Goal: Information Seeking & Learning: Understand process/instructions

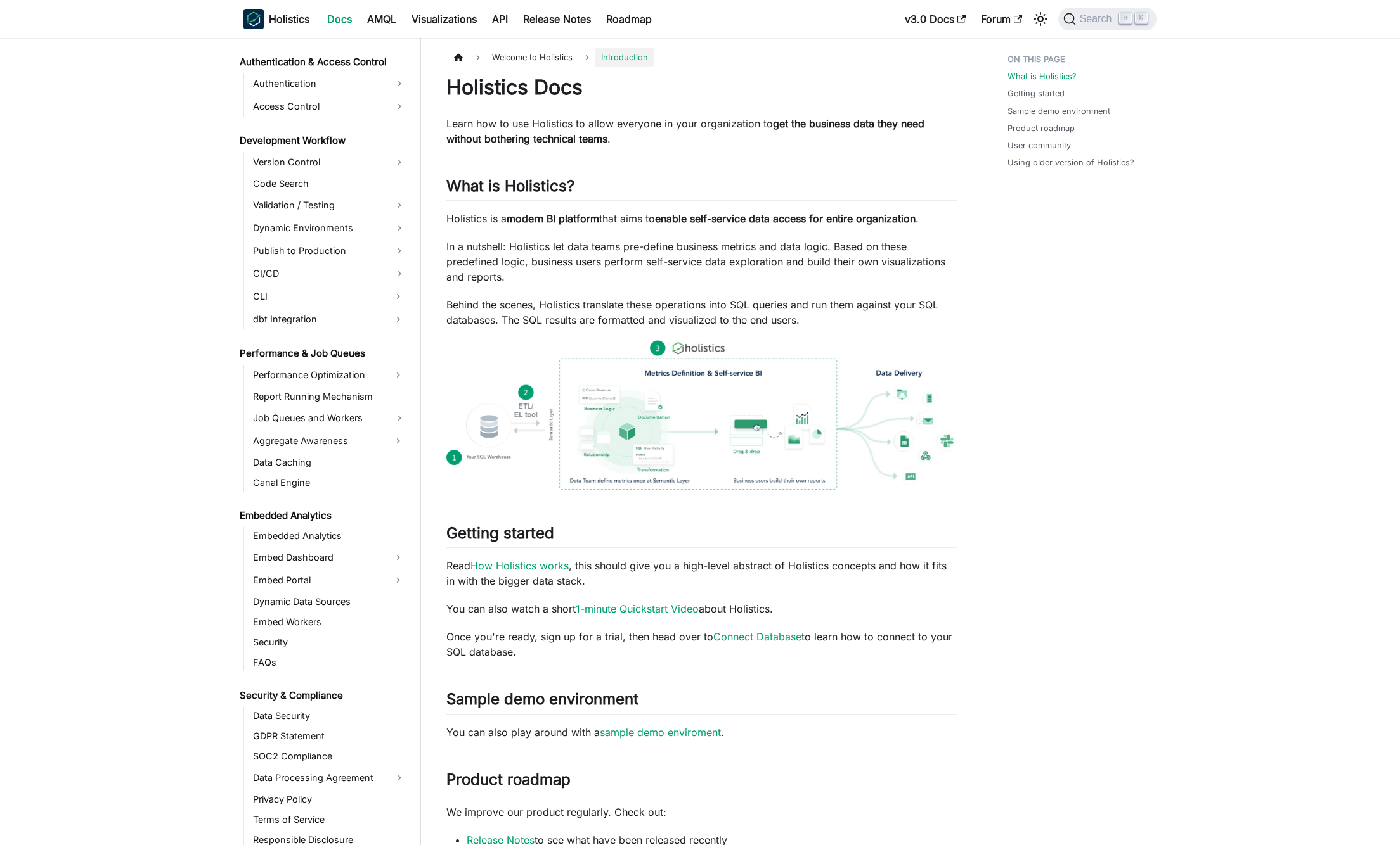
scroll to position [827, 0]
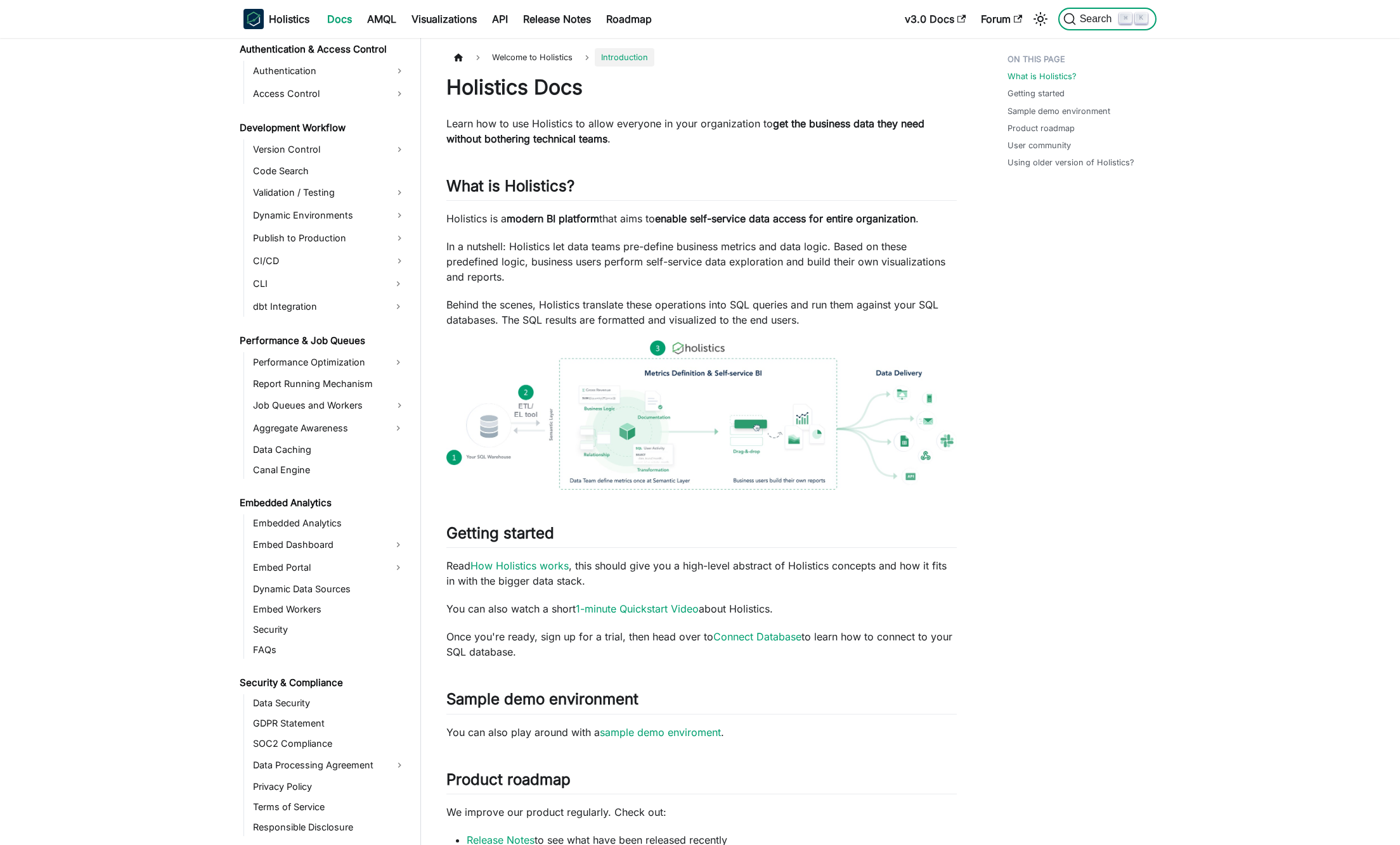
click at [1078, 25] on button "Search ⌘ K" at bounding box center [1107, 18] width 98 height 23
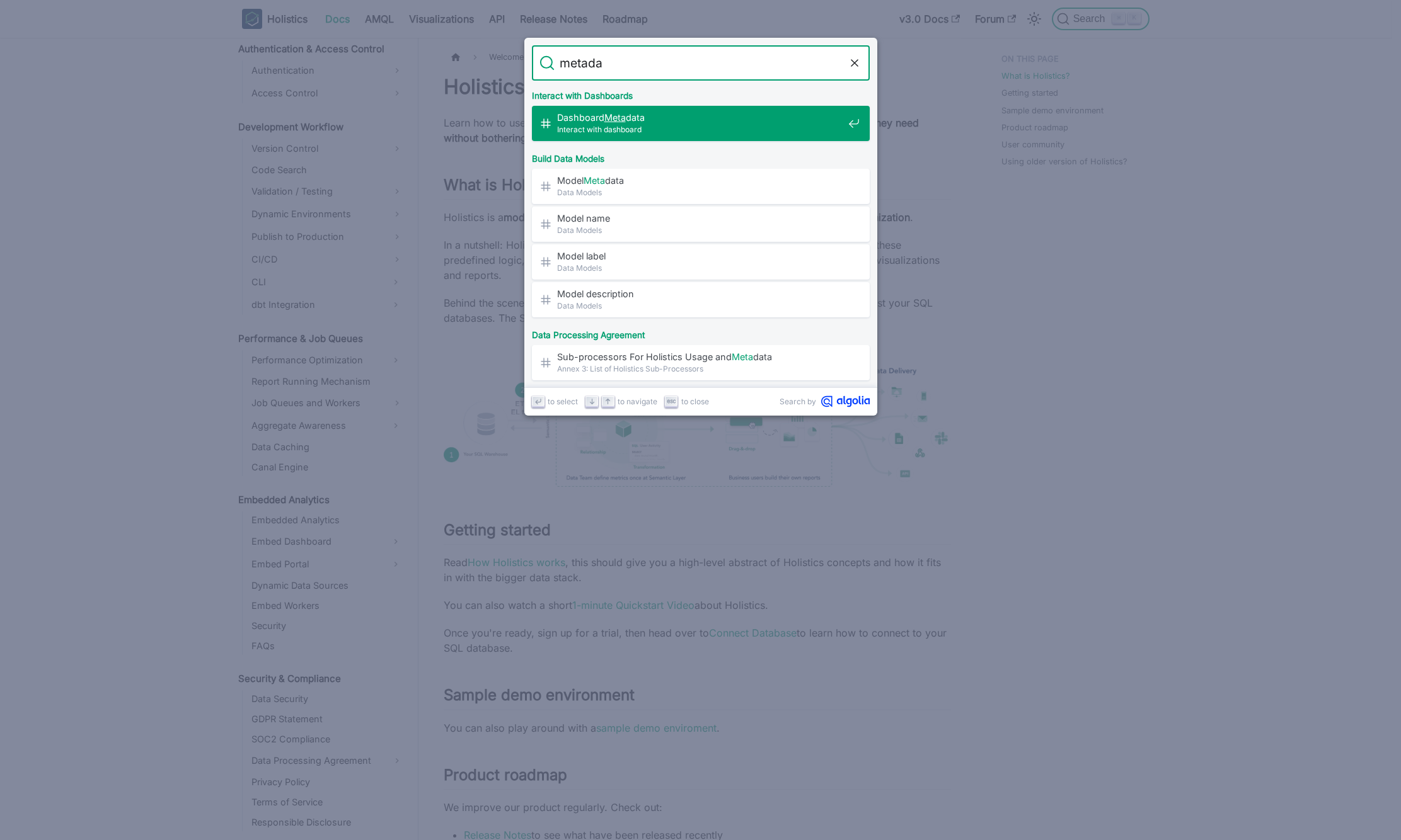
type input "metadat"
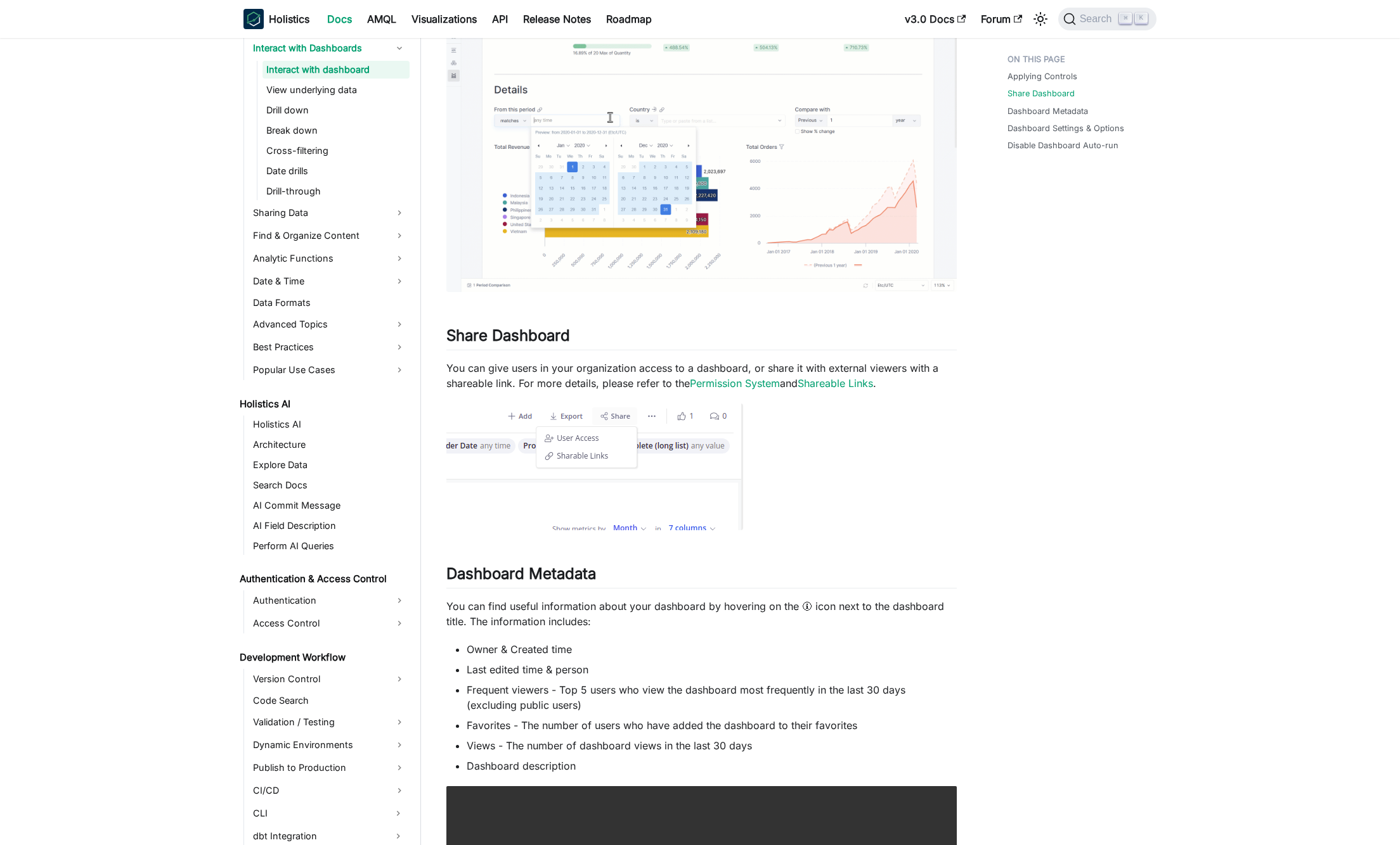
scroll to position [427, 0]
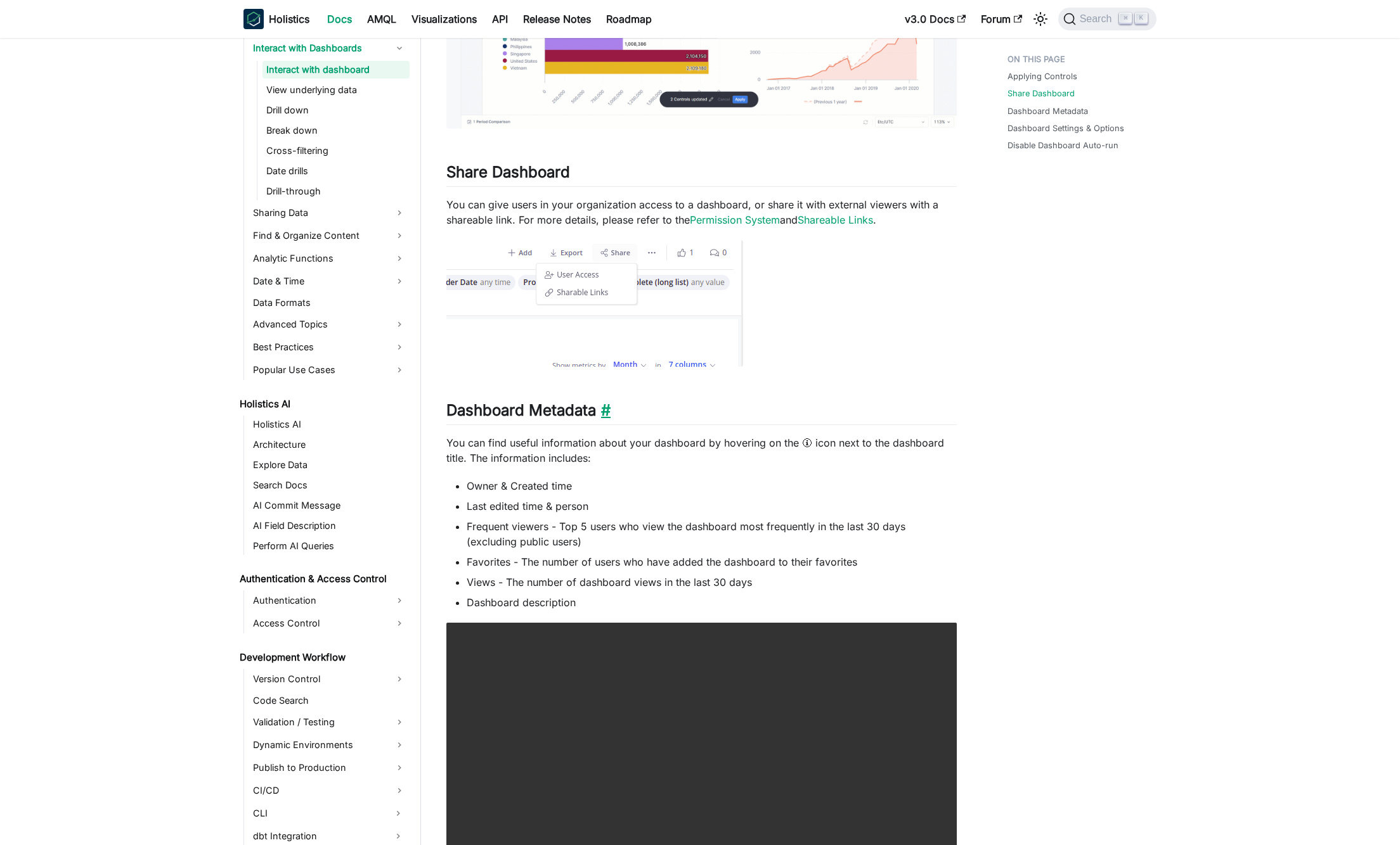
click at [610, 407] on link "​" at bounding box center [603, 410] width 14 height 18
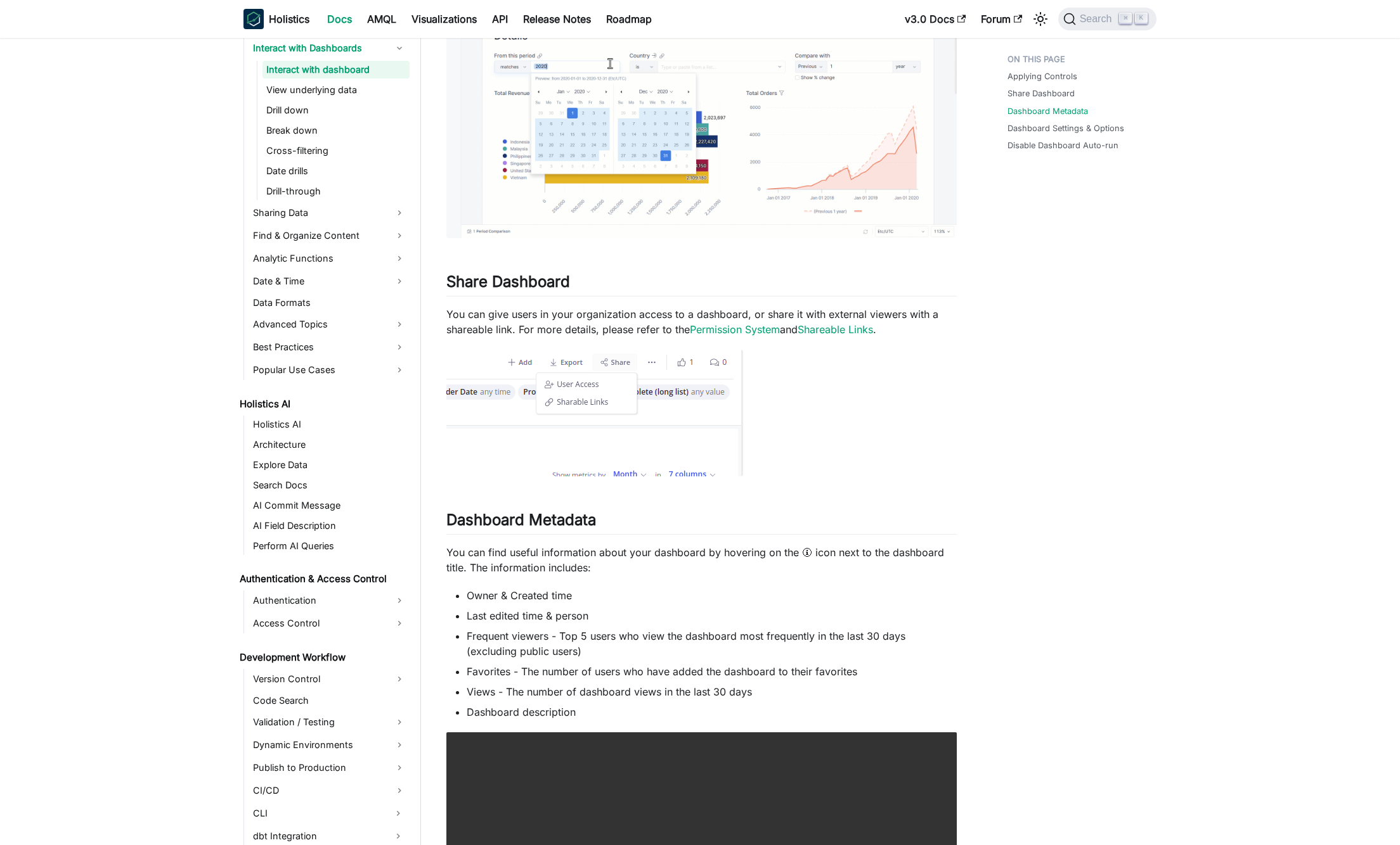
scroll to position [0, 0]
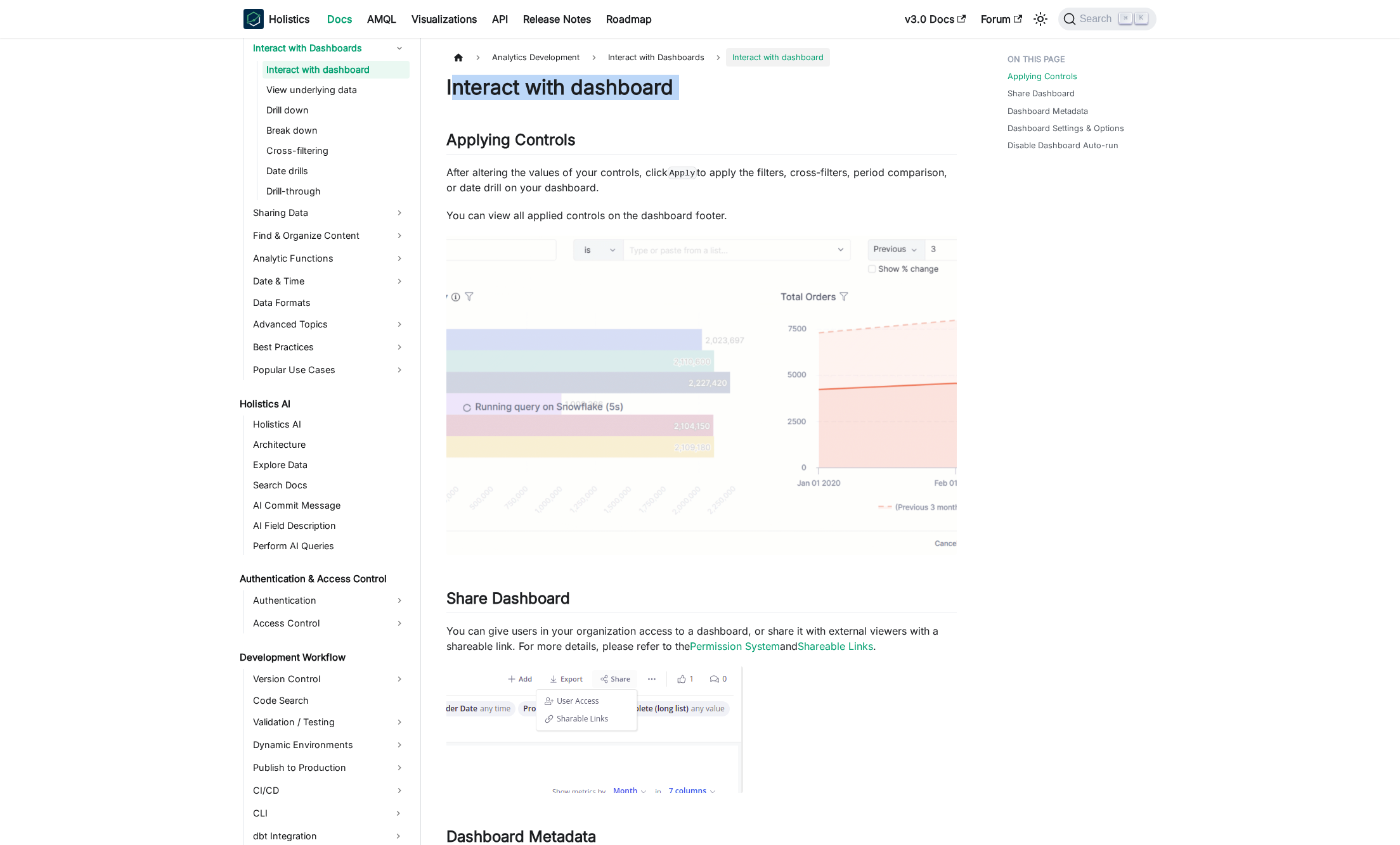
drag, startPoint x: 460, startPoint y: 91, endPoint x: 686, endPoint y: 112, distance: 227.0
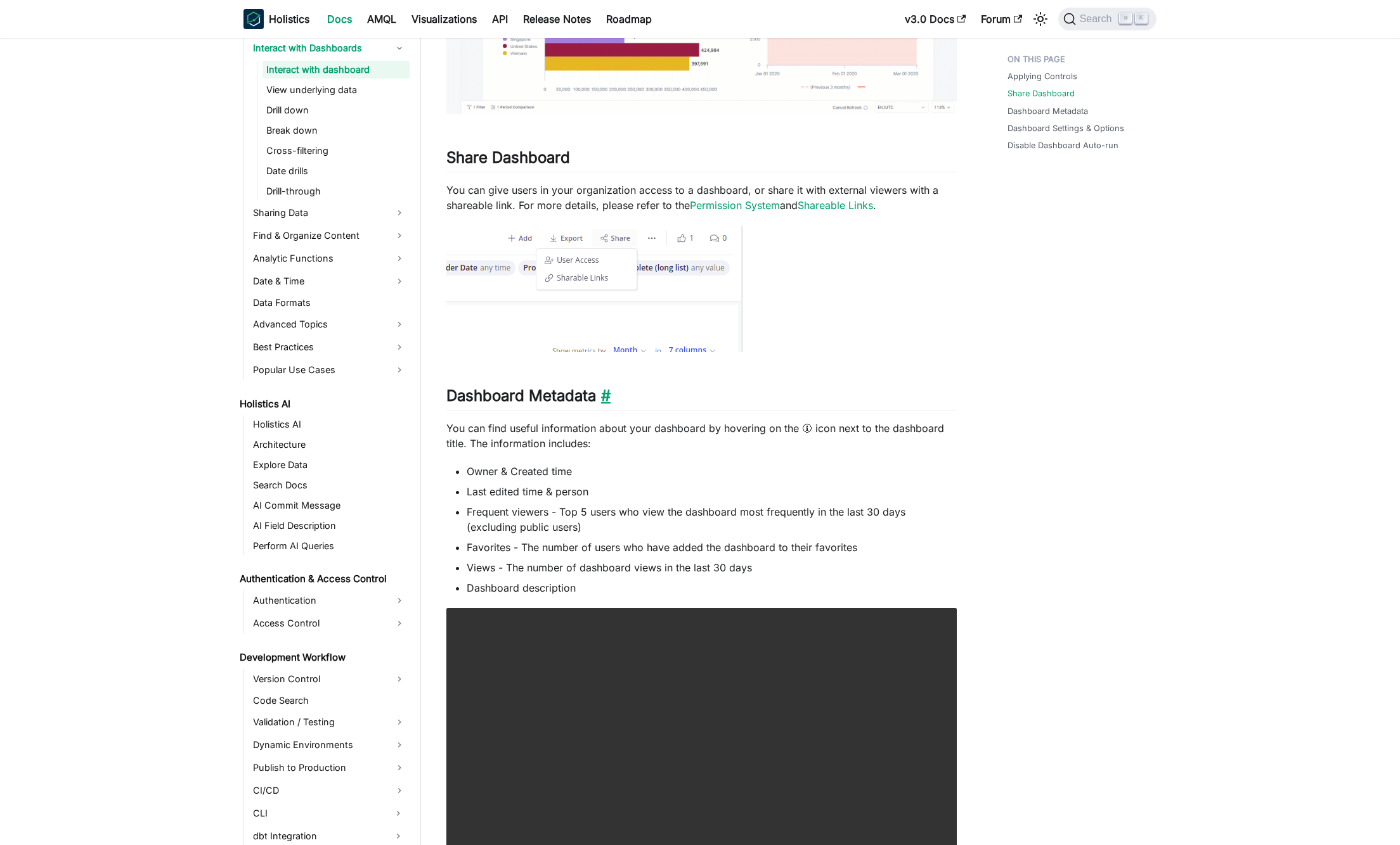
click at [600, 399] on link "​" at bounding box center [603, 395] width 14 height 18
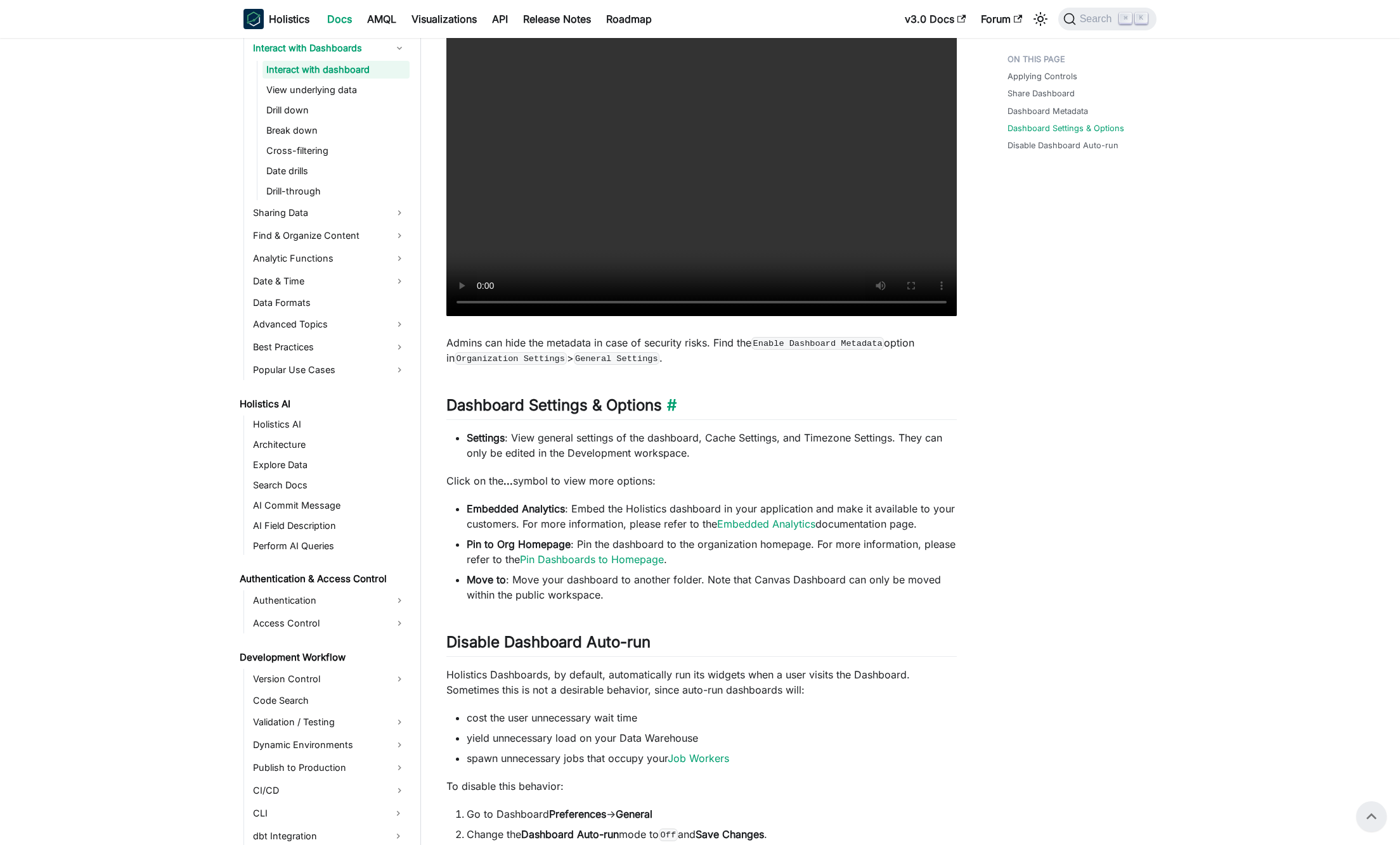
scroll to position [979, 0]
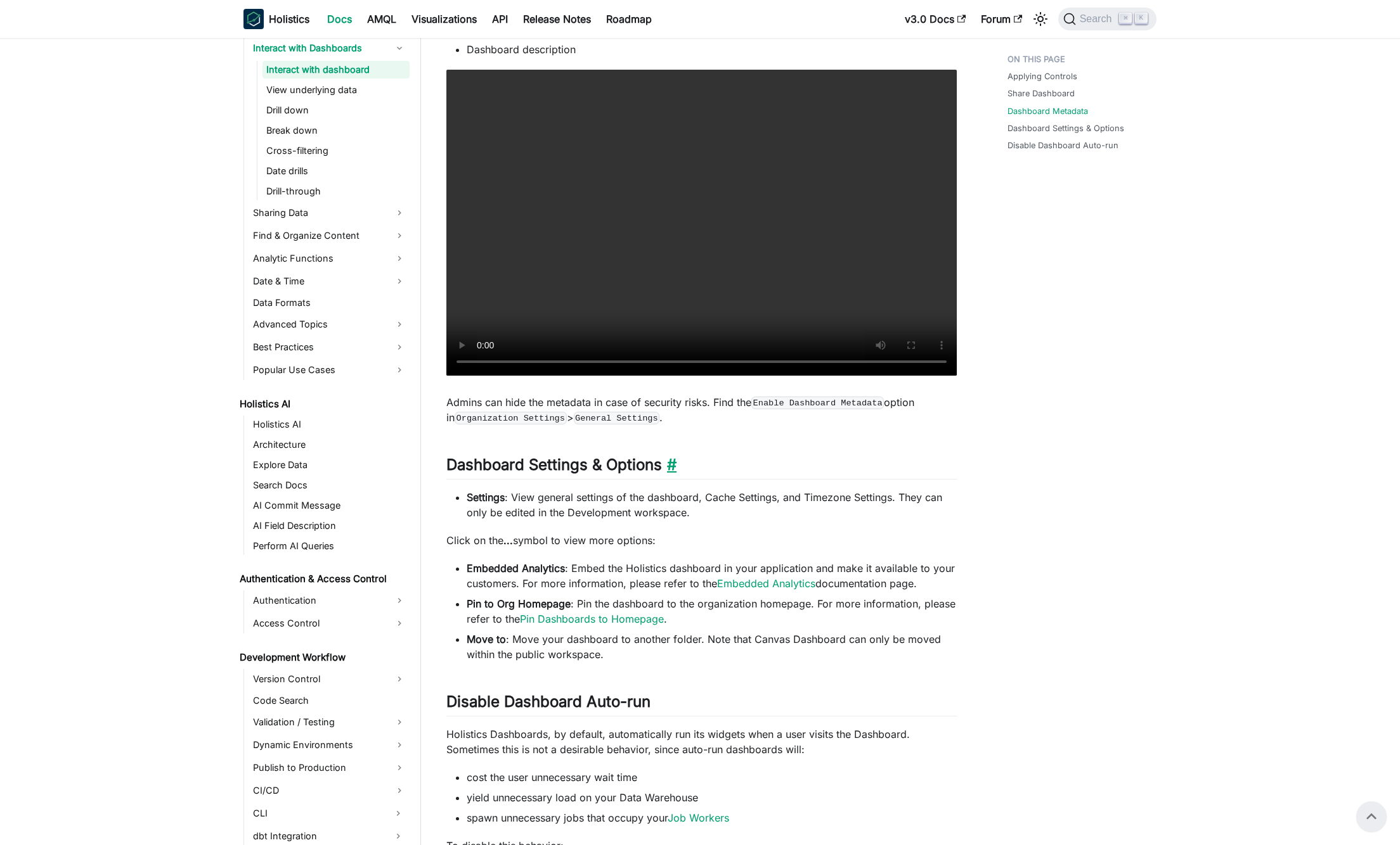
drag, startPoint x: 714, startPoint y: 457, endPoint x: 672, endPoint y: 462, distance: 42.3
click at [714, 457] on h2 "Dashboard Settings & Options ​" at bounding box center [701, 468] width 510 height 24
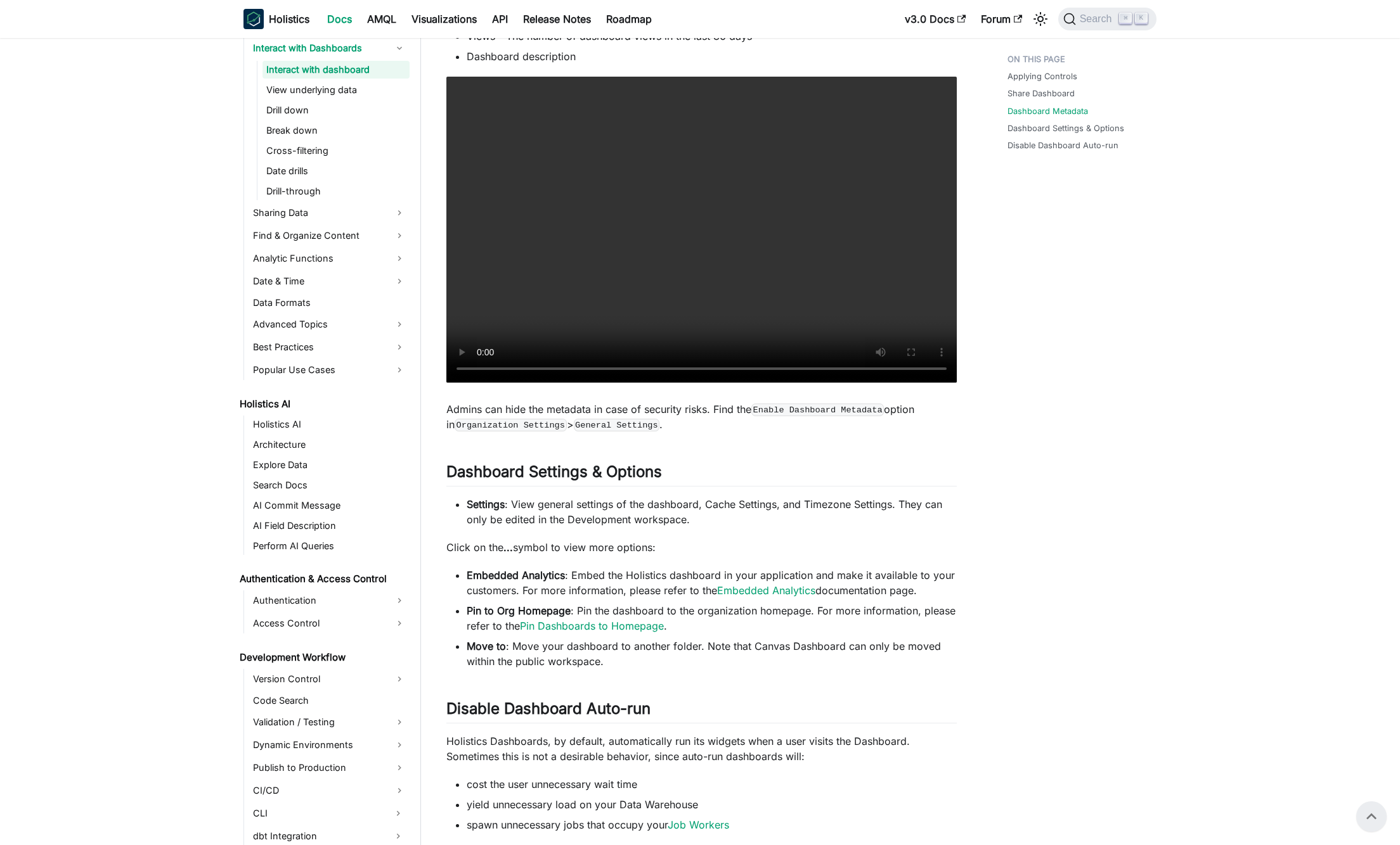
scroll to position [960, 0]
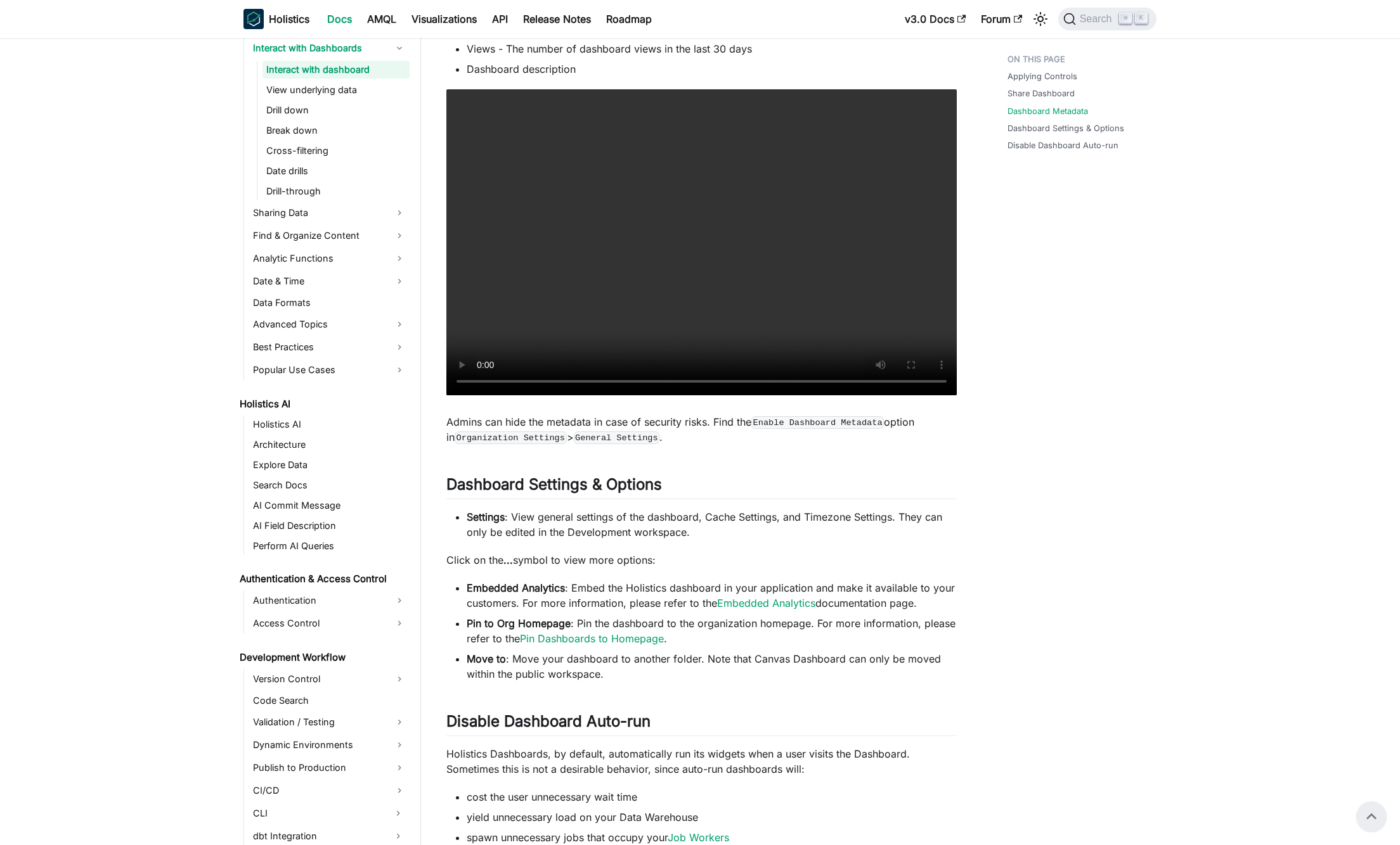
click at [707, 500] on div "Interact with dashboard Applying Controls ​ After altering the values of your c…" at bounding box center [701, 351] width 510 height 2473
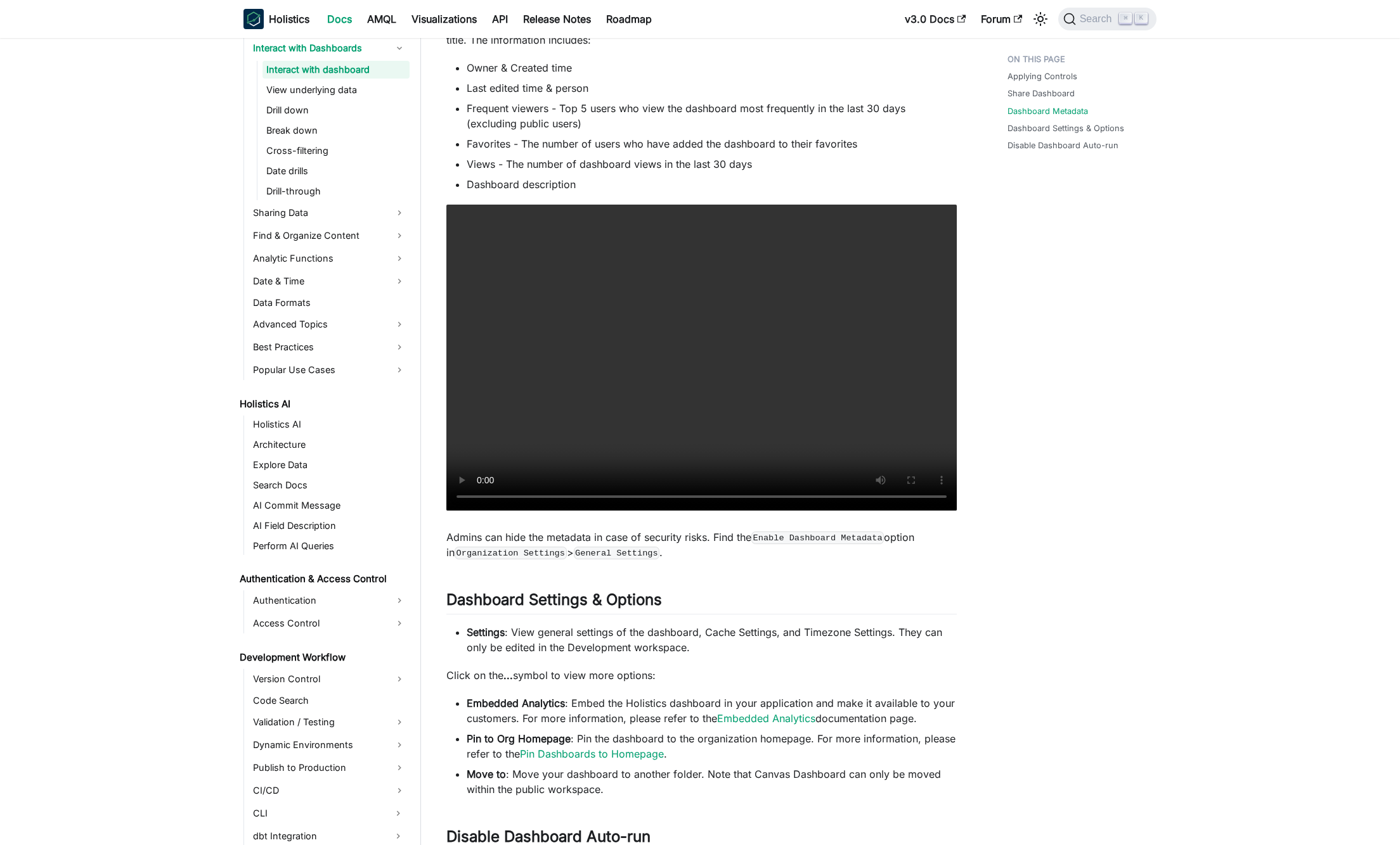
scroll to position [1002, 0]
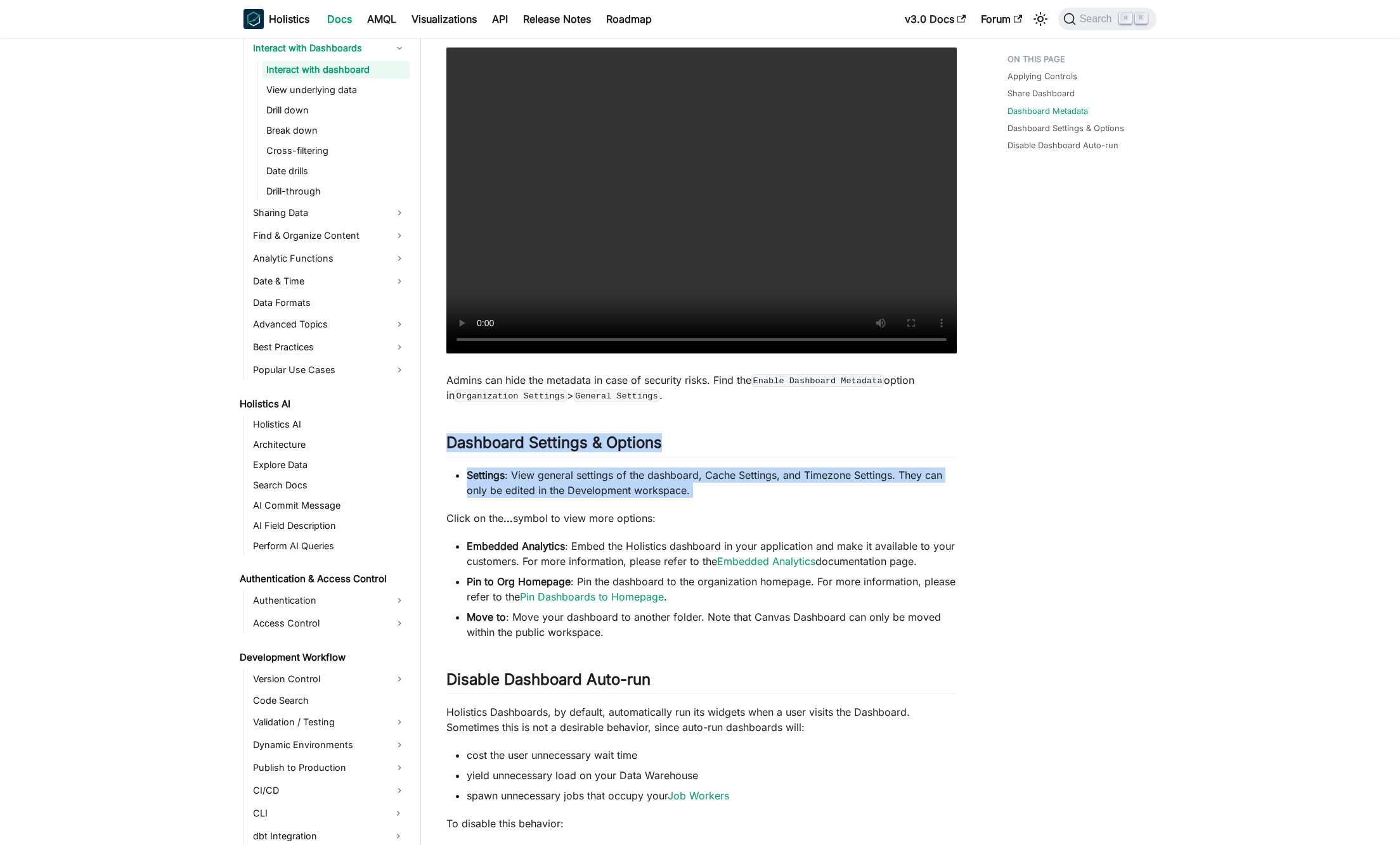
drag, startPoint x: 456, startPoint y: 444, endPoint x: 719, endPoint y: 504, distance: 269.8
click at [719, 504] on div "Interact with dashboard Applying Controls ​ After altering the values of your c…" at bounding box center [701, 309] width 510 height 2473
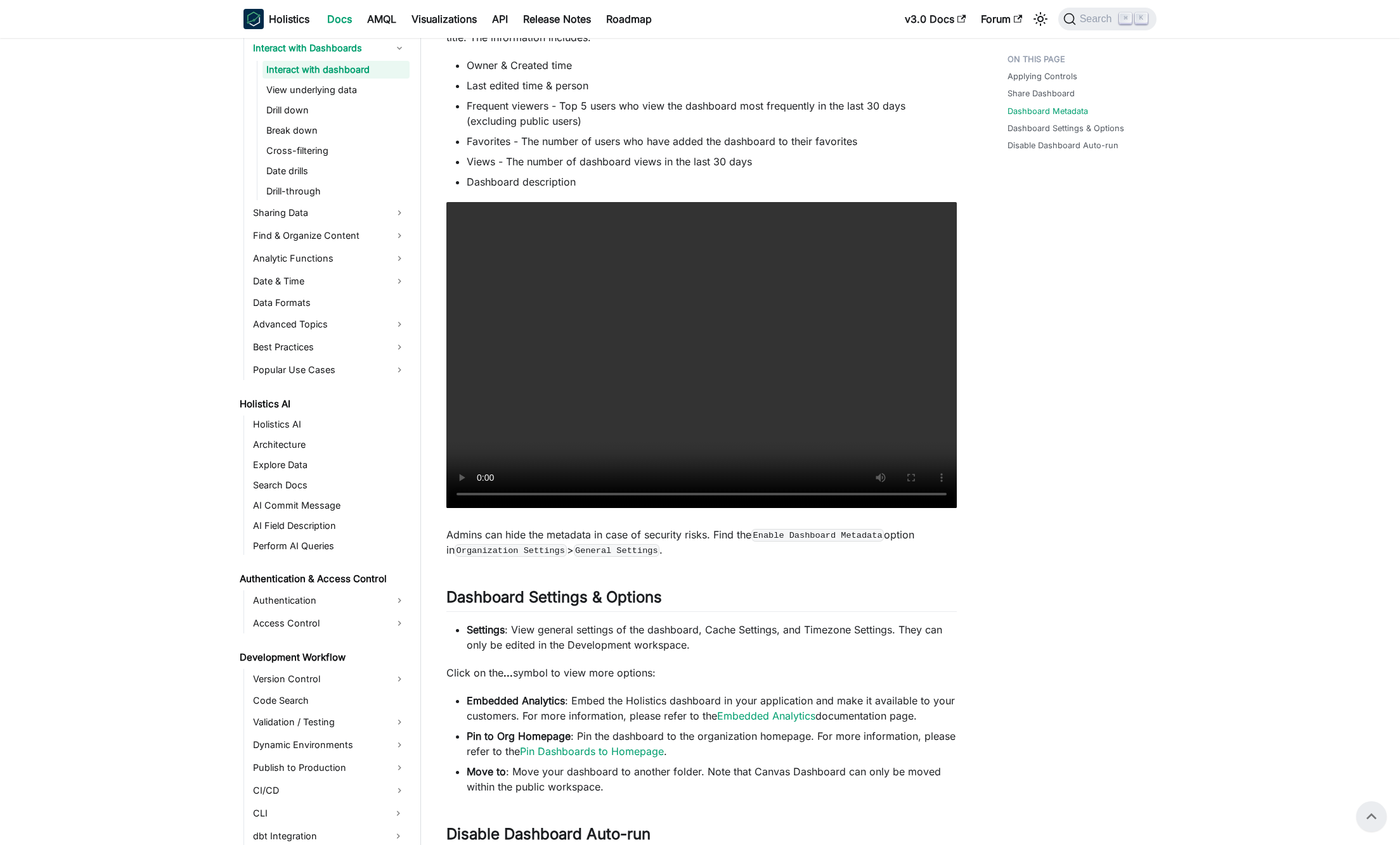
scroll to position [745, 0]
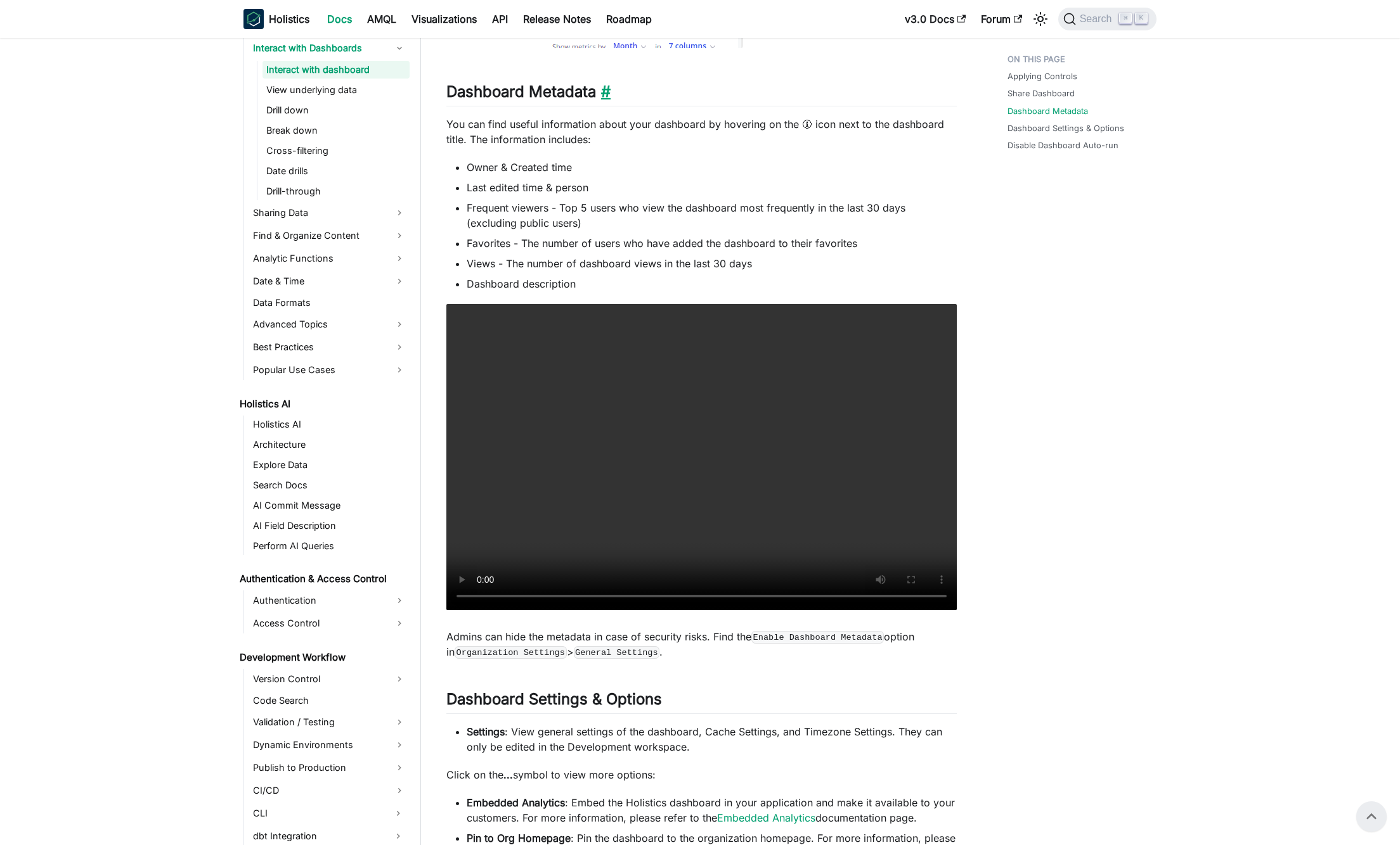
click at [607, 93] on link "​" at bounding box center [603, 91] width 14 height 18
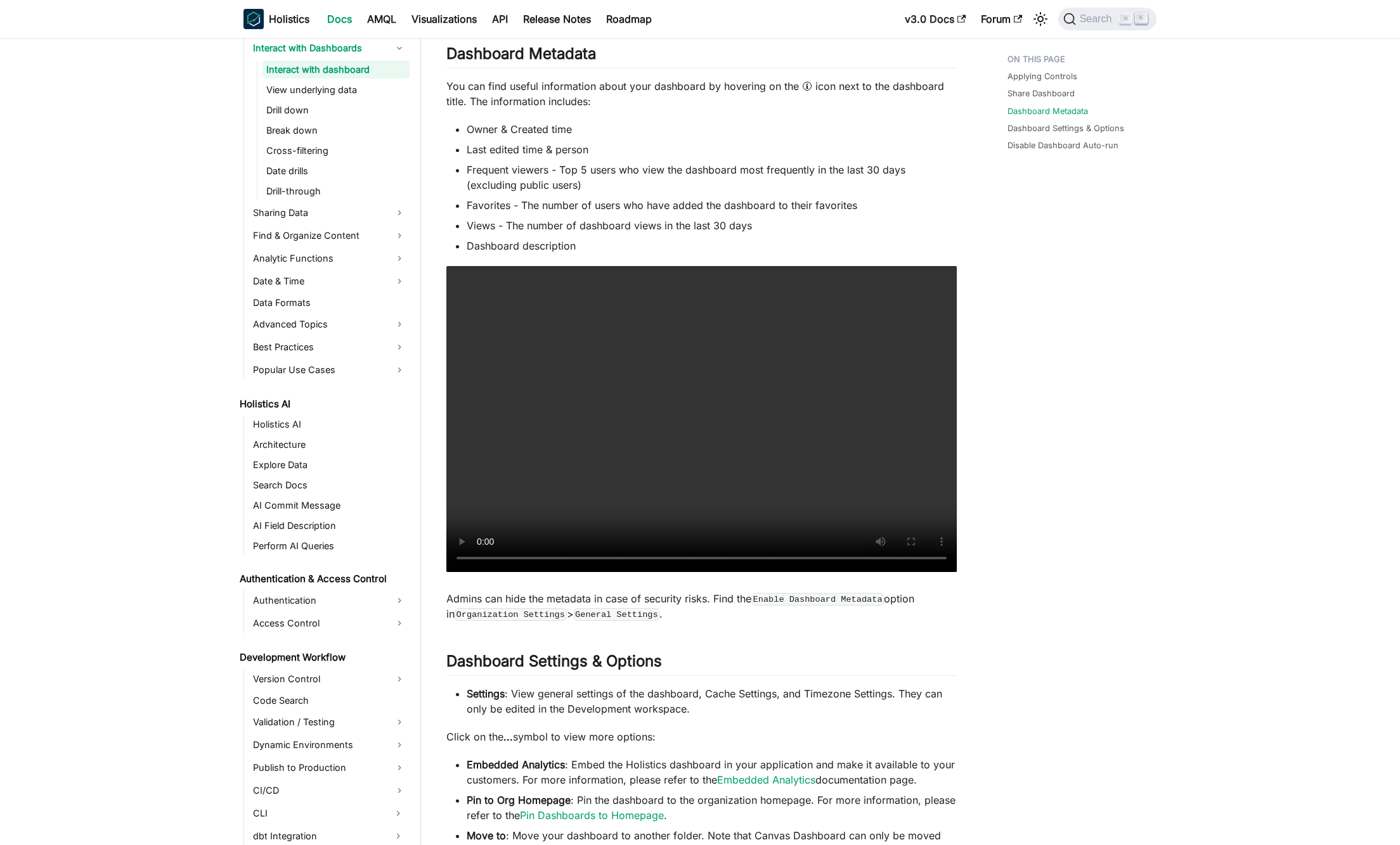
click at [756, 600] on code "Enable Dashboard Metadata" at bounding box center [817, 599] width 132 height 13
click at [757, 601] on code "Enable Dashboard Metadata" at bounding box center [817, 599] width 132 height 13
drag, startPoint x: 768, startPoint y: 600, endPoint x: 713, endPoint y: 602, distance: 55.0
click at [767, 600] on code "Enable Dashboard Metadata" at bounding box center [817, 599] width 132 height 13
click at [777, 599] on code "Enable Dashboard Metadata" at bounding box center [817, 599] width 132 height 13
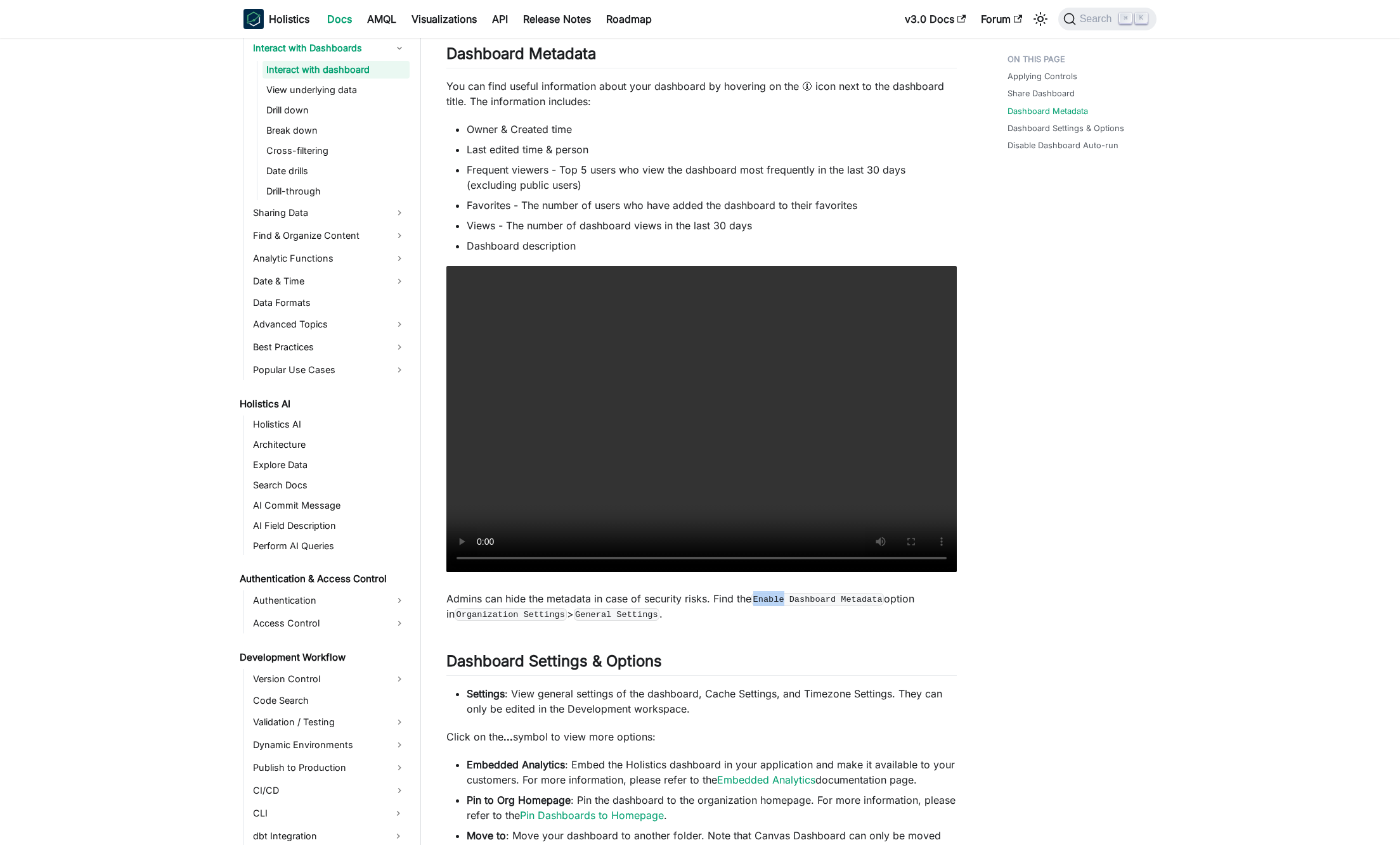
click at [777, 599] on code "Enable Dashboard Metadata" at bounding box center [817, 599] width 132 height 13
copy code "Enable"
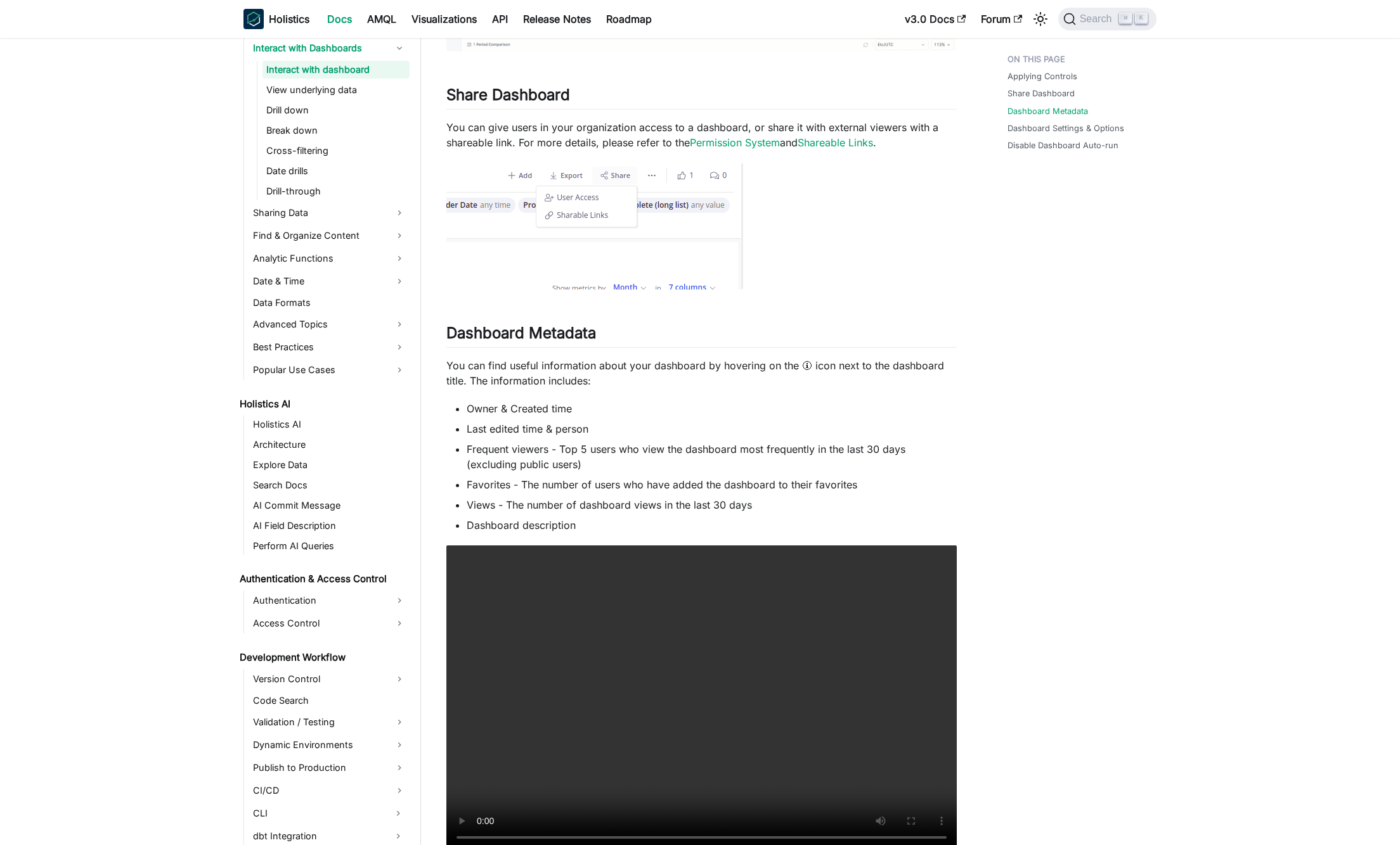
scroll to position [349, 0]
